Goal: Task Accomplishment & Management: Complete application form

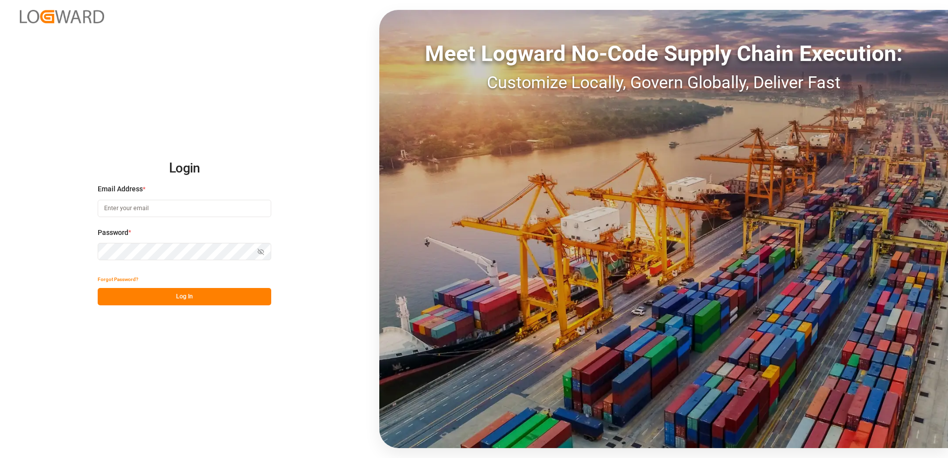
type input "[PERSON_NAME][EMAIL_ADDRESS][PERSON_NAME][DOMAIN_NAME]"
click at [224, 297] on button "Log In" at bounding box center [184, 296] width 173 height 17
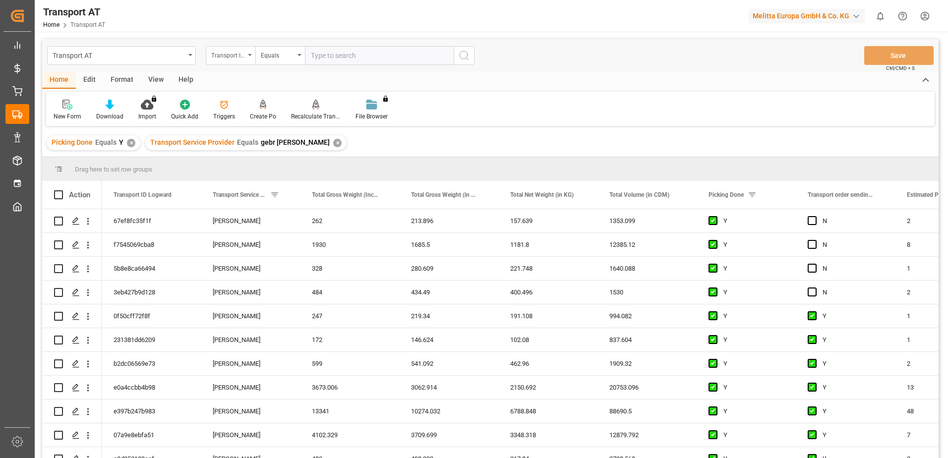
click at [234, 54] on div "Transport ID Logward" at bounding box center [228, 54] width 34 height 11
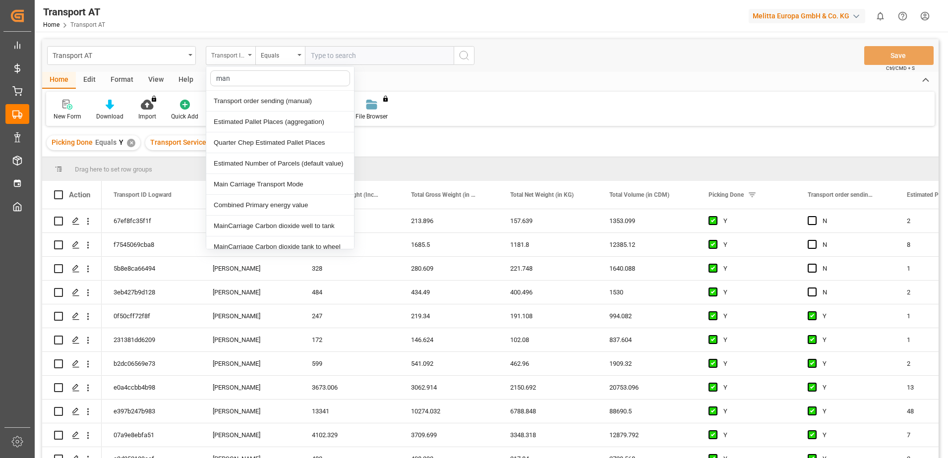
type input "manu"
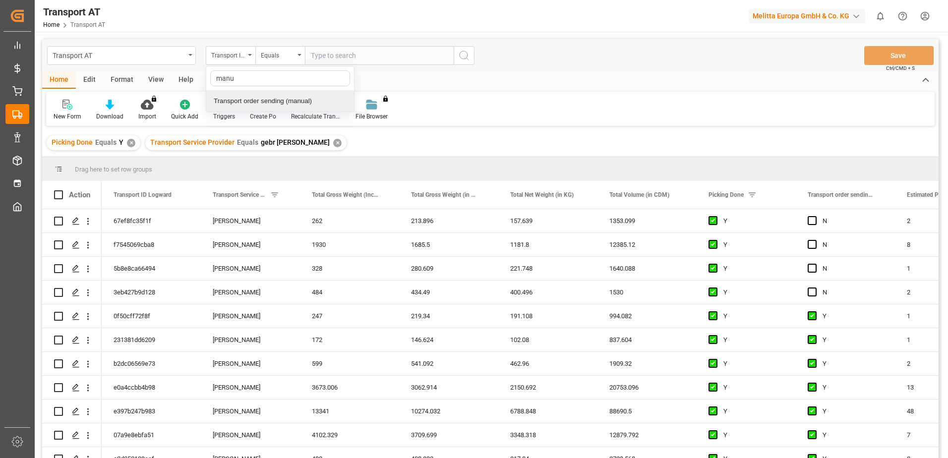
click at [252, 101] on div "Transport order sending (manual)" at bounding box center [280, 101] width 148 height 21
click at [378, 54] on input "text" at bounding box center [379, 55] width 149 height 19
type input "N"
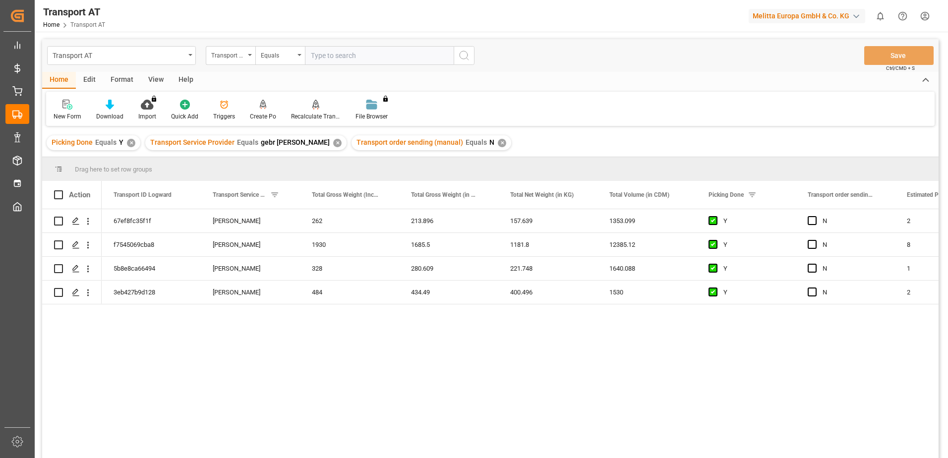
click at [157, 78] on div "View" at bounding box center [156, 80] width 30 height 17
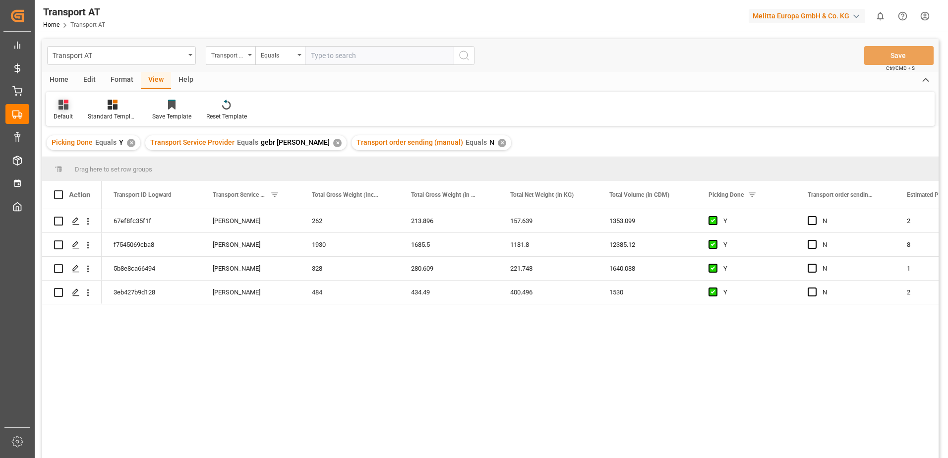
click at [63, 110] on icon at bounding box center [63, 105] width 10 height 10
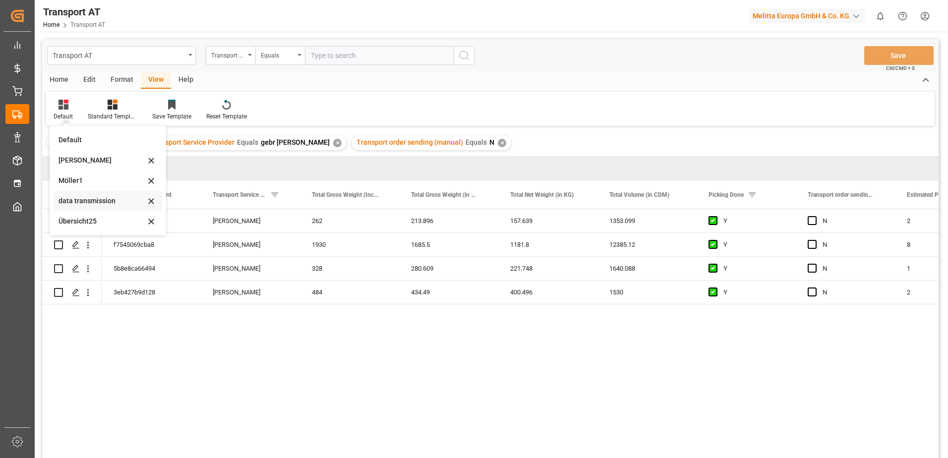
click at [74, 197] on div "data transmission" at bounding box center [101, 201] width 87 height 10
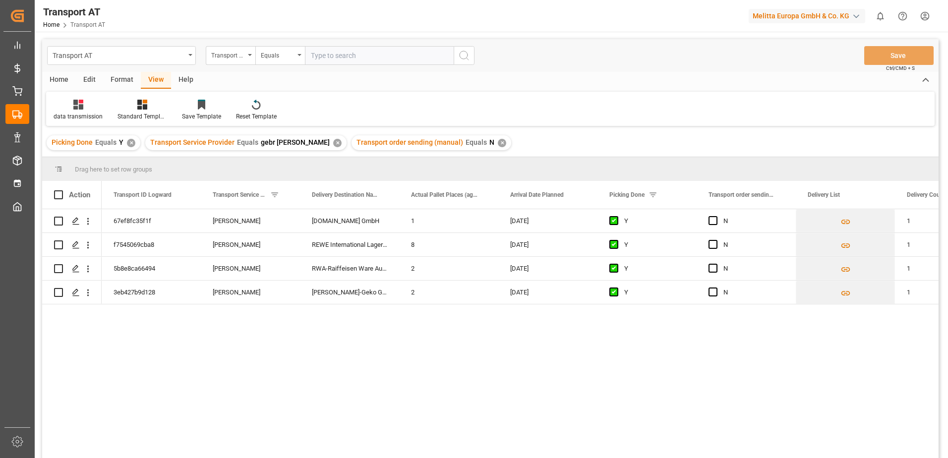
click at [63, 81] on div "Home" at bounding box center [59, 80] width 34 height 17
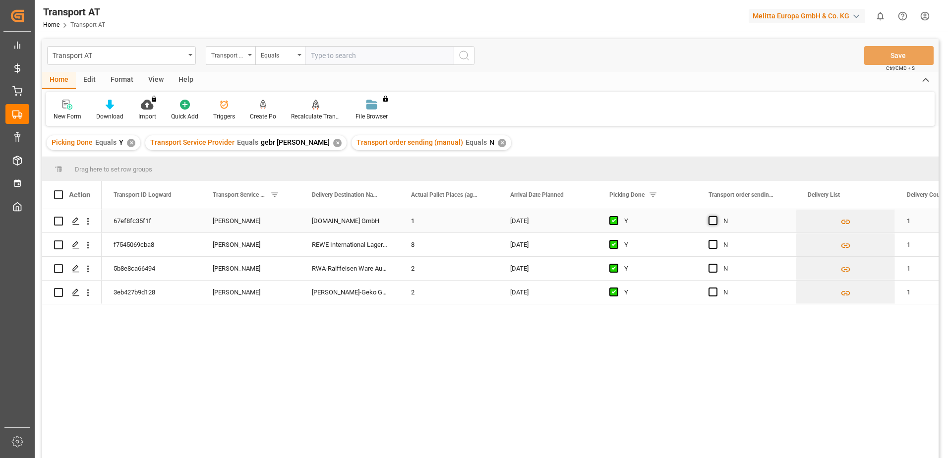
click at [712, 218] on span "Press SPACE to select this row." at bounding box center [712, 220] width 9 height 9
click at [716, 216] on input "Press SPACE to select this row." at bounding box center [716, 216] width 0 height 0
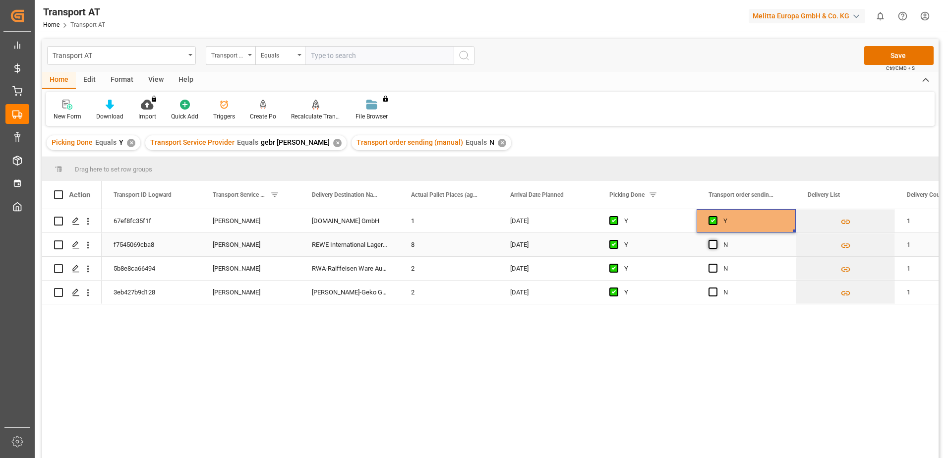
click at [714, 243] on span "Press SPACE to select this row." at bounding box center [712, 244] width 9 height 9
click at [716, 240] on input "Press SPACE to select this row." at bounding box center [716, 240] width 0 height 0
click at [714, 267] on span "Press SPACE to select this row." at bounding box center [712, 268] width 9 height 9
click at [716, 264] on input "Press SPACE to select this row." at bounding box center [716, 264] width 0 height 0
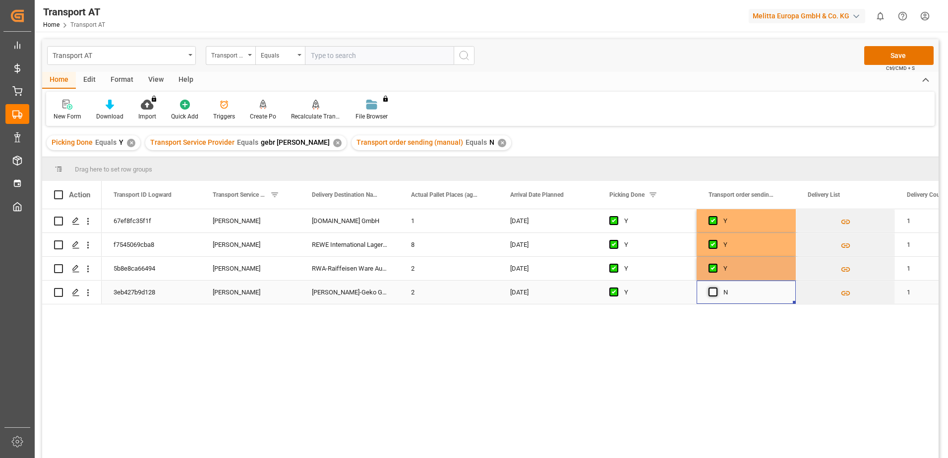
click at [711, 293] on span "Press SPACE to select this row." at bounding box center [712, 291] width 9 height 9
click at [716, 287] on input "Press SPACE to select this row." at bounding box center [716, 287] width 0 height 0
click at [895, 56] on button "Save" at bounding box center [898, 55] width 69 height 19
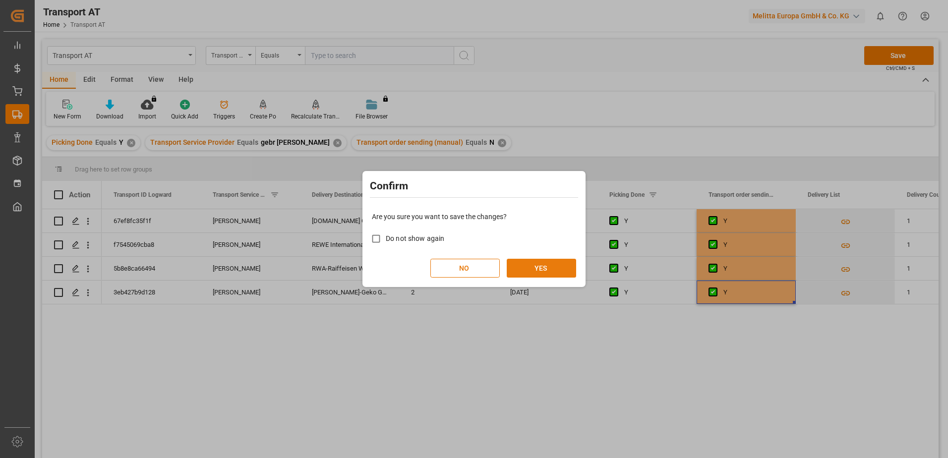
click at [559, 268] on button "YES" at bounding box center [541, 268] width 69 height 19
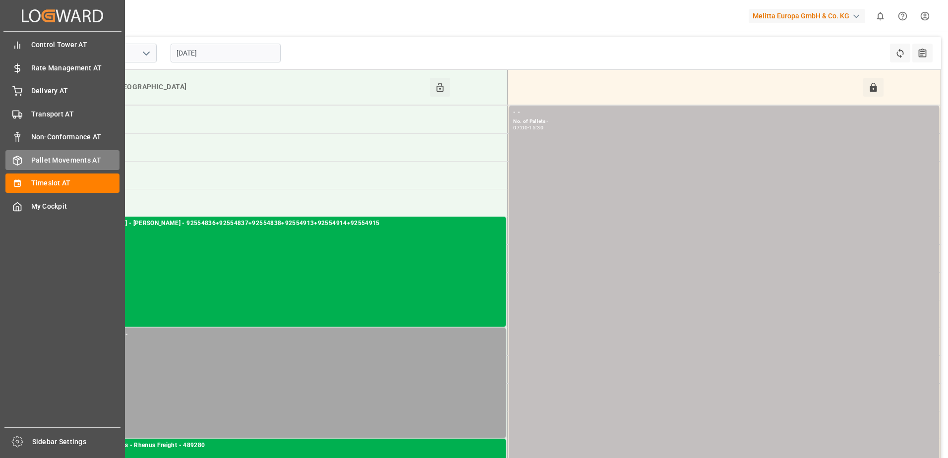
click at [30, 162] on div "Pallet Movements AT Pallet Movements AT" at bounding box center [62, 159] width 114 height 19
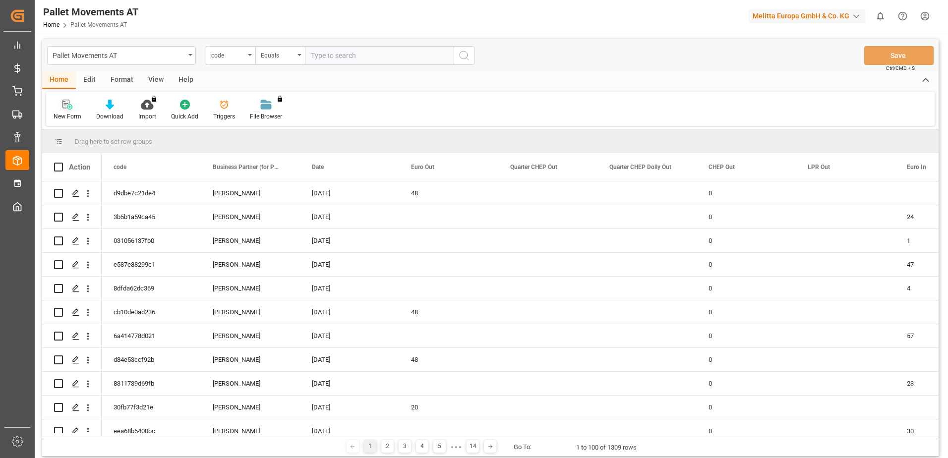
click at [61, 110] on div "New Form" at bounding box center [67, 110] width 43 height 22
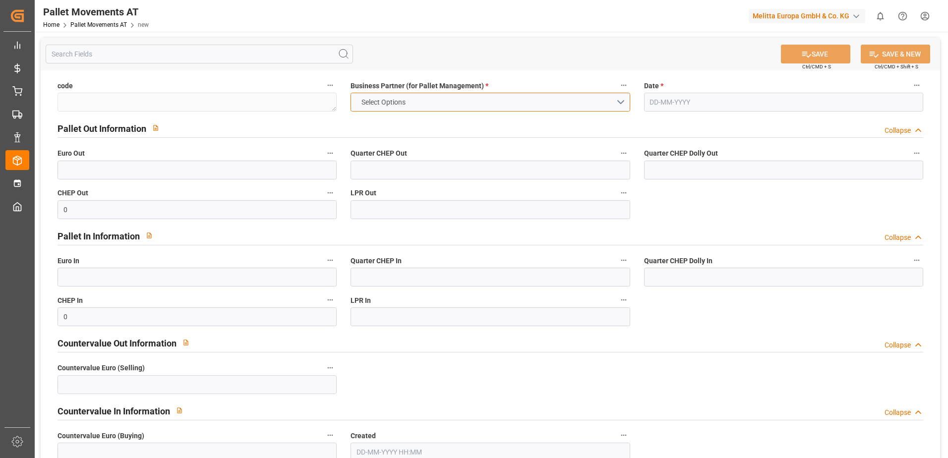
click at [496, 106] on button "Select Options" at bounding box center [489, 102] width 279 height 19
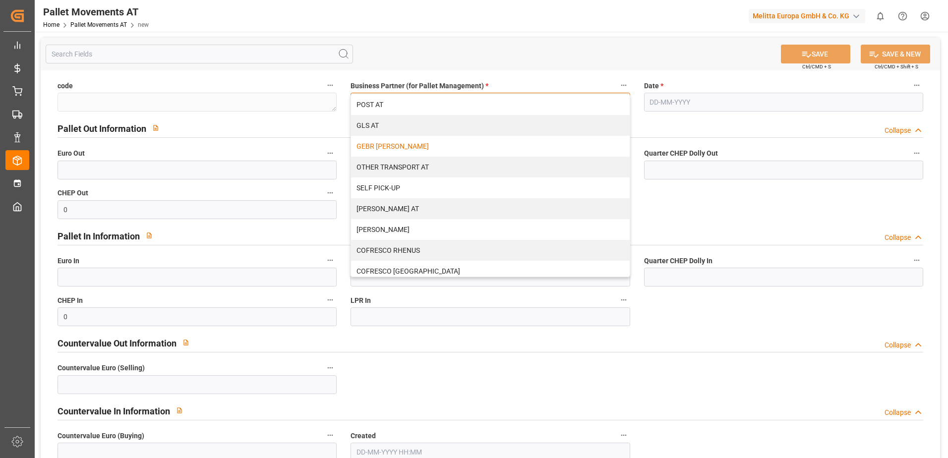
click at [387, 149] on div "GEBR [PERSON_NAME]" at bounding box center [490, 146] width 278 height 21
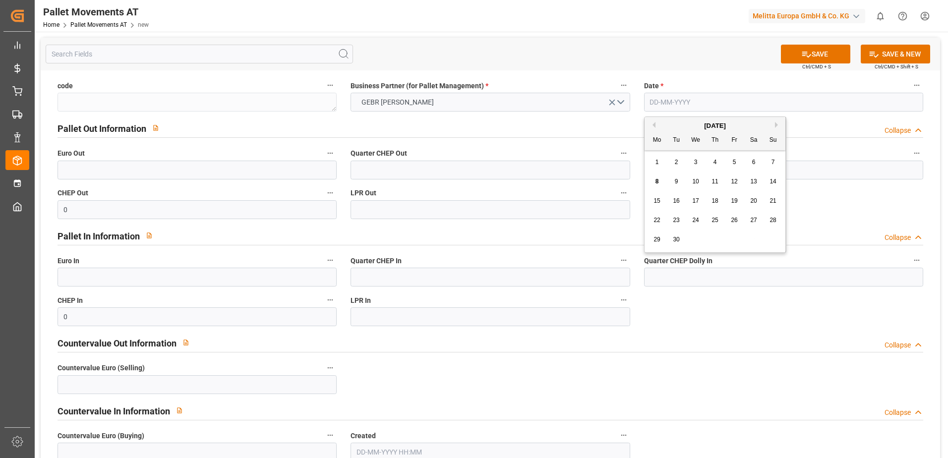
click at [728, 103] on input "text" at bounding box center [783, 102] width 279 height 19
click at [652, 124] on button "Previous Month" at bounding box center [652, 125] width 6 height 6
click at [734, 237] on span "29" at bounding box center [734, 239] width 6 height 7
type input "[DATE]"
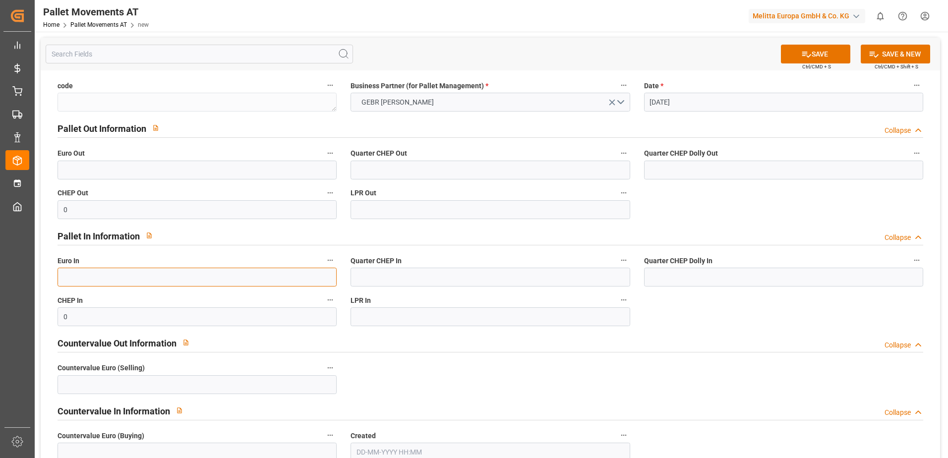
click at [157, 273] on input "text" at bounding box center [196, 277] width 279 height 19
type input "19"
click at [186, 170] on input "text" at bounding box center [196, 170] width 279 height 19
type input "2"
click at [826, 55] on button "SAVE" at bounding box center [815, 54] width 69 height 19
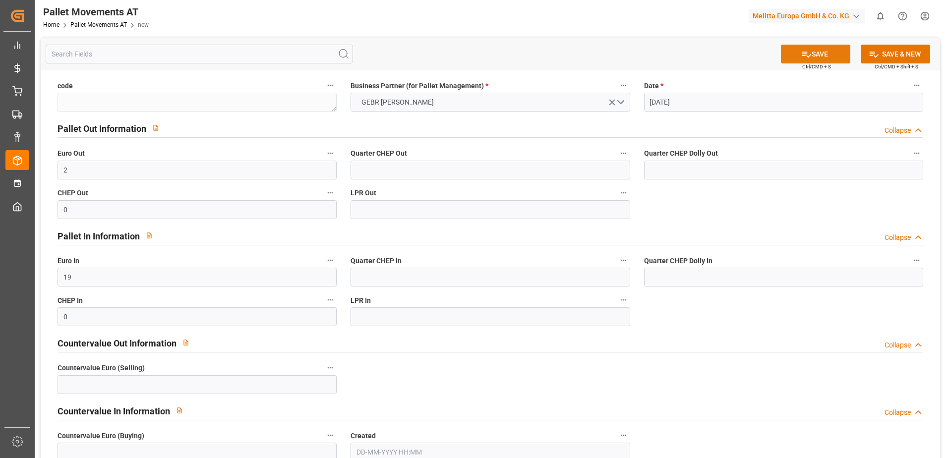
type textarea "6b73c9468424"
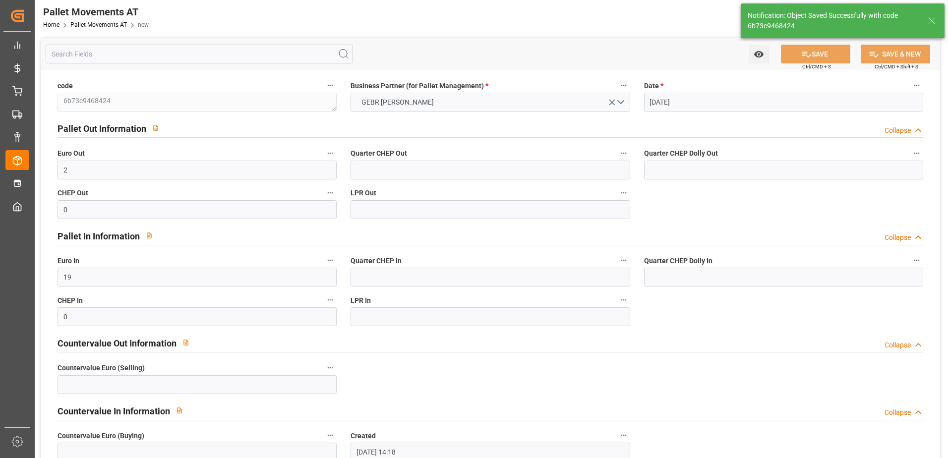
type input "[DATE] 14:18"
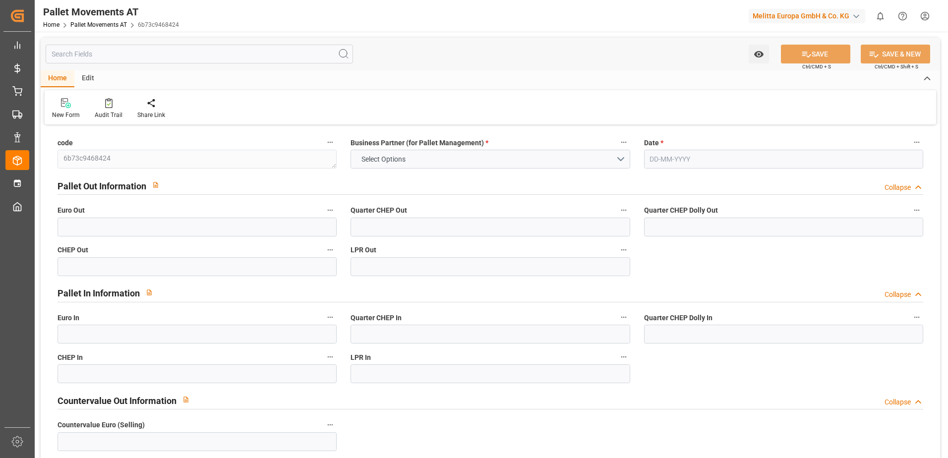
type input "2"
type input "0"
type input "19"
type input "0"
type input "[DATE]"
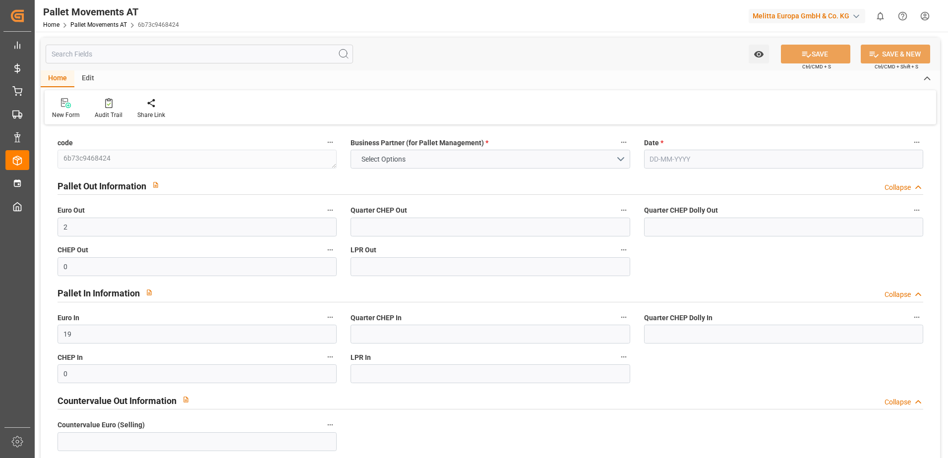
type input "[DATE] 14:18"
